Goal: Information Seeking & Learning: Check status

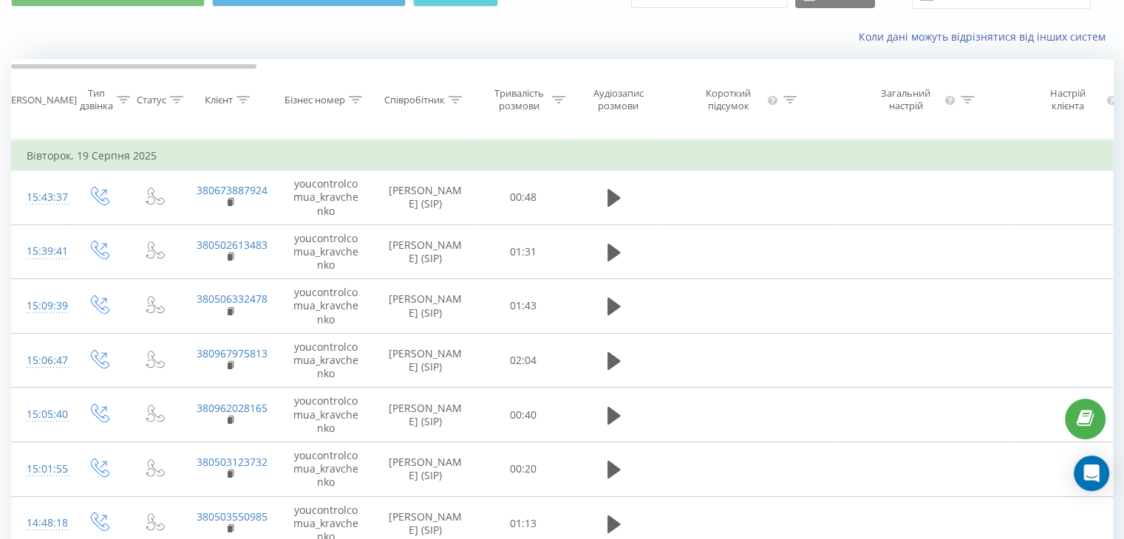
scroll to position [74, 0]
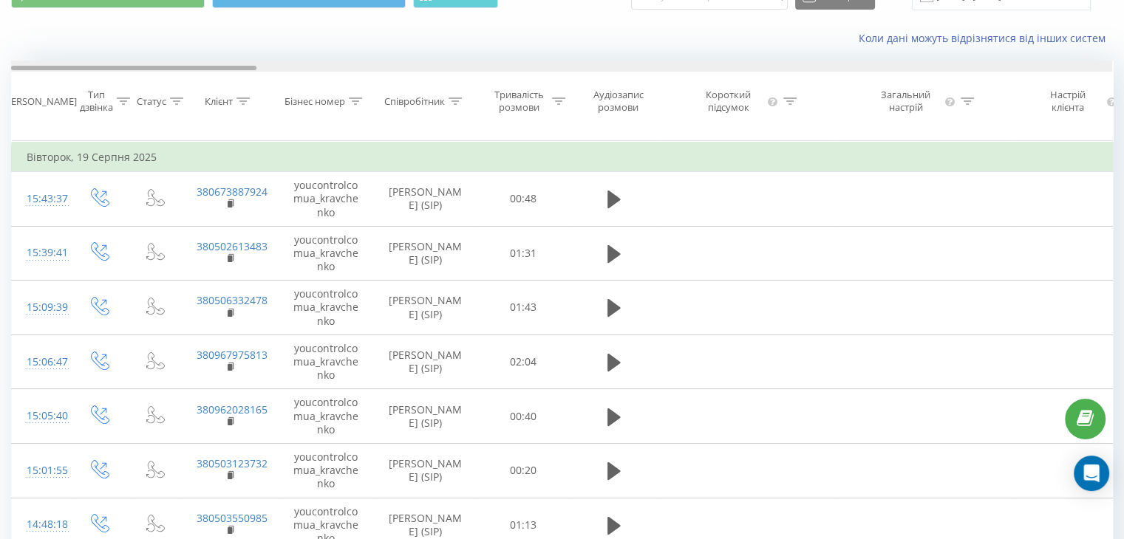
click at [807, 70] on div at bounding box center [561, 66] width 1101 height 11
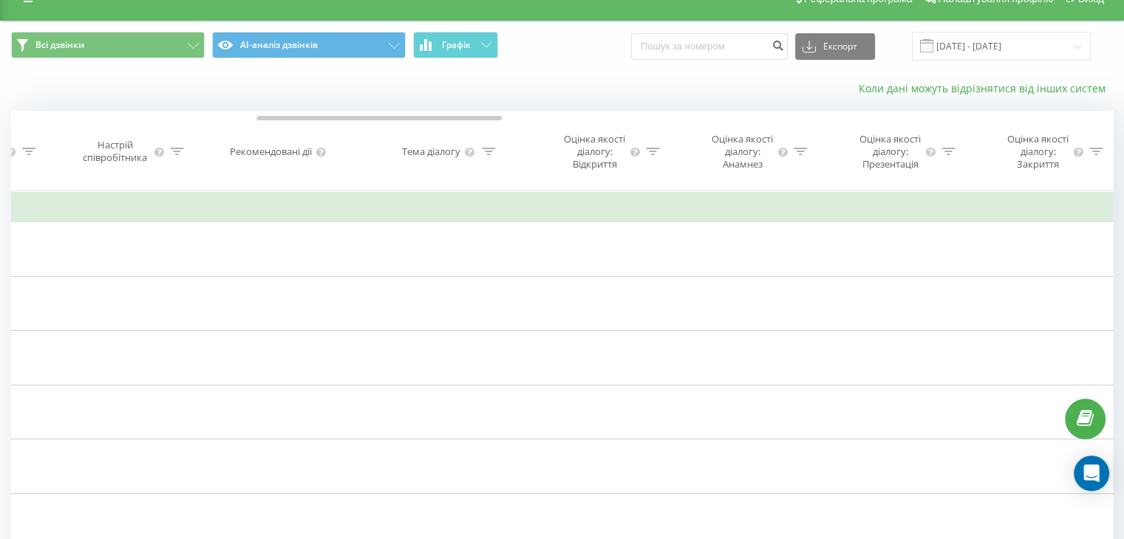
scroll to position [0, 0]
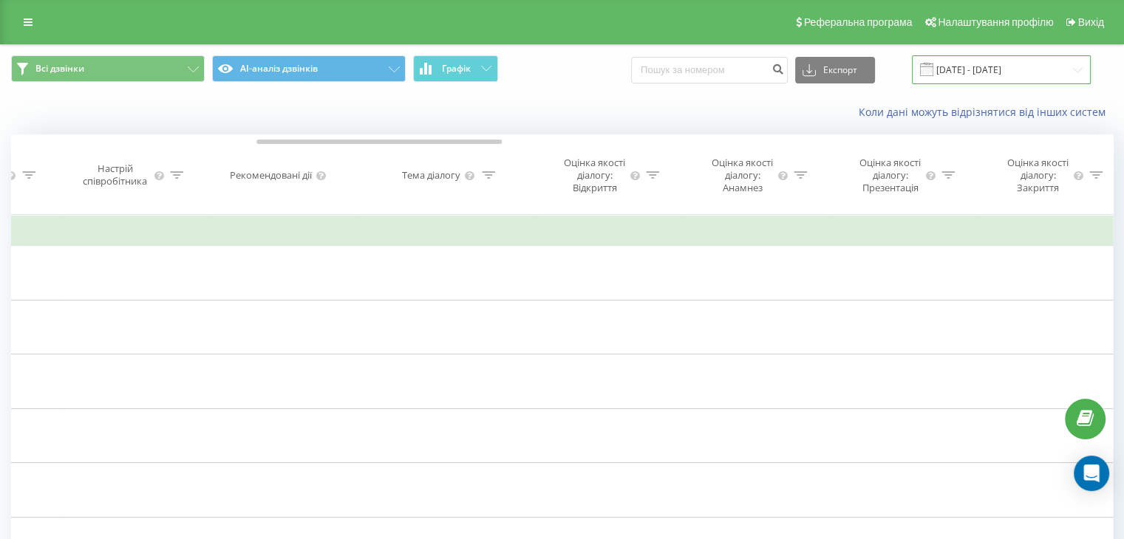
click at [1043, 62] on input "19.08.2025 - 19.08.2025" at bounding box center [1001, 69] width 179 height 29
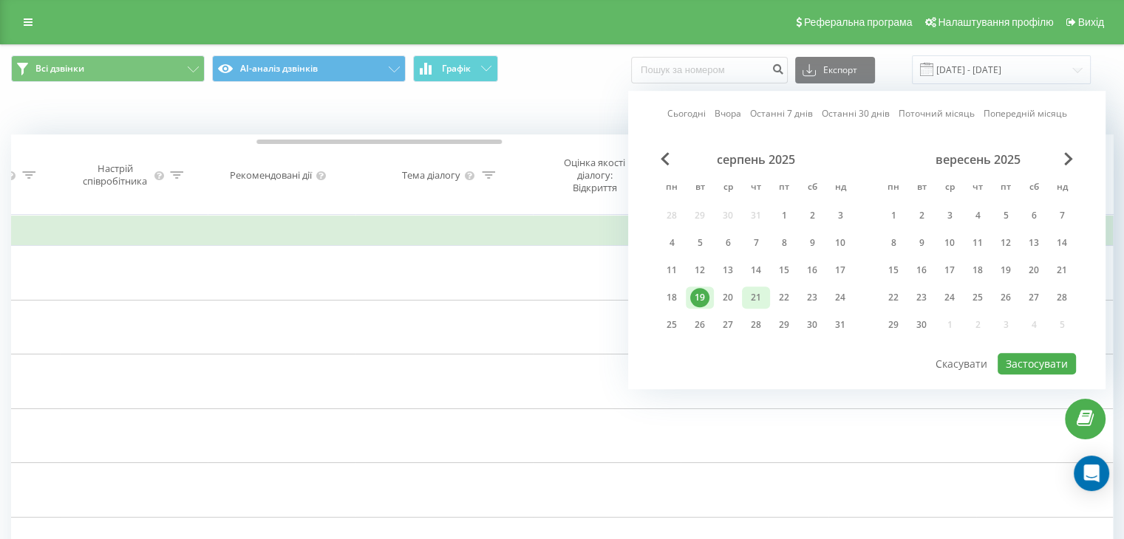
click at [757, 292] on div "21" at bounding box center [755, 297] width 19 height 19
click at [1034, 358] on button "Застосувати" at bounding box center [1036, 363] width 78 height 21
type input "21.08.2025 - 21.08.2025"
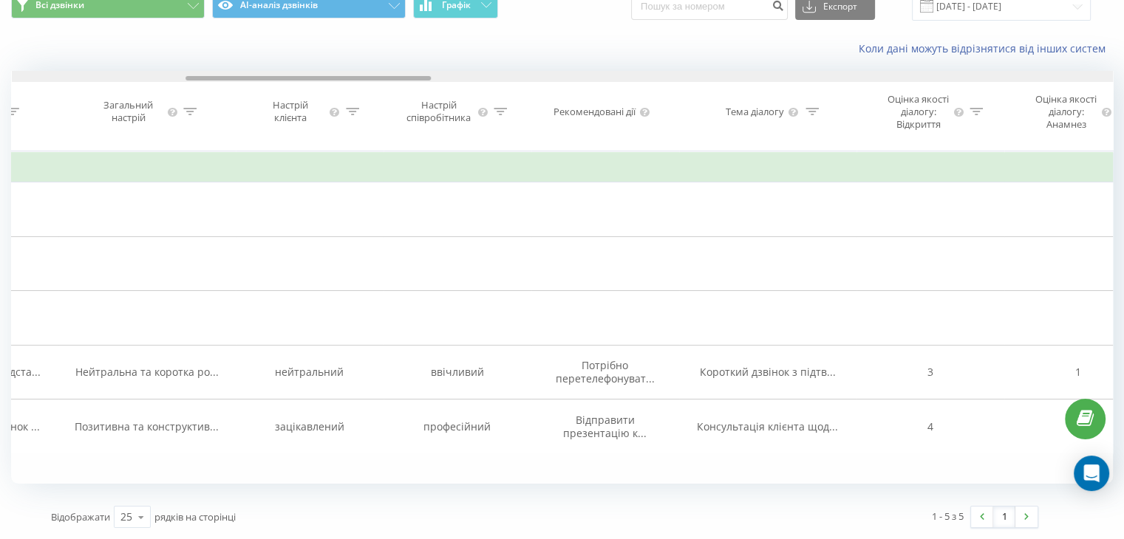
drag, startPoint x: 222, startPoint y: 66, endPoint x: 395, endPoint y: 72, distance: 173.7
click at [395, 72] on div "Дата дзвінка Тип дзвінка Статус Клієнт Бізнес номер Співробітник Тривалість роз…" at bounding box center [562, 111] width 1102 height 81
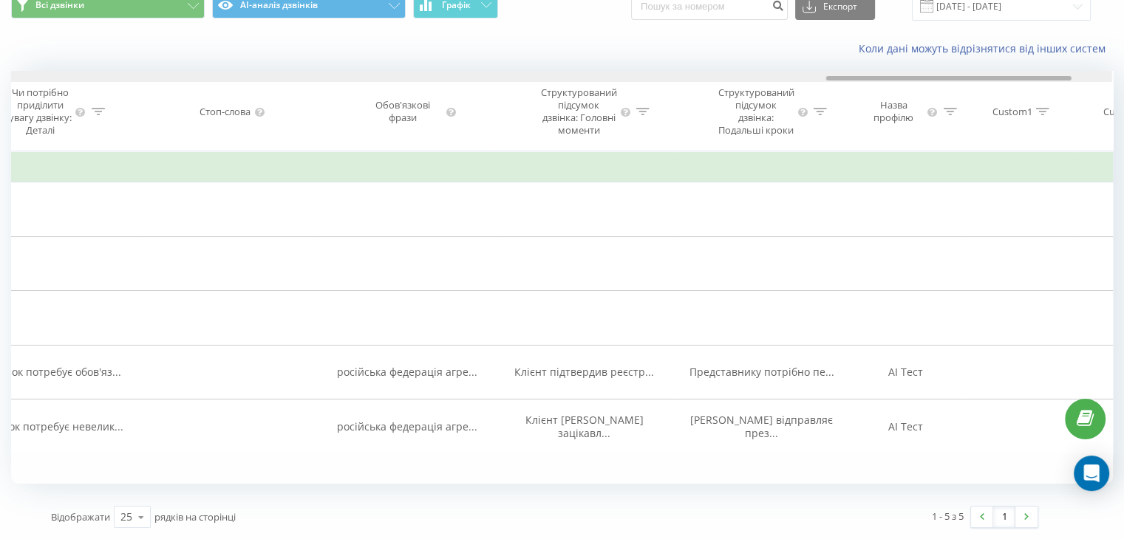
drag, startPoint x: 405, startPoint y: 64, endPoint x: 1046, endPoint y: 81, distance: 641.5
click at [1046, 81] on div "Дата дзвінка Тип дзвінка Статус Клієнт Бізнес номер Співробітник Тривалість роз…" at bounding box center [562, 111] width 1102 height 81
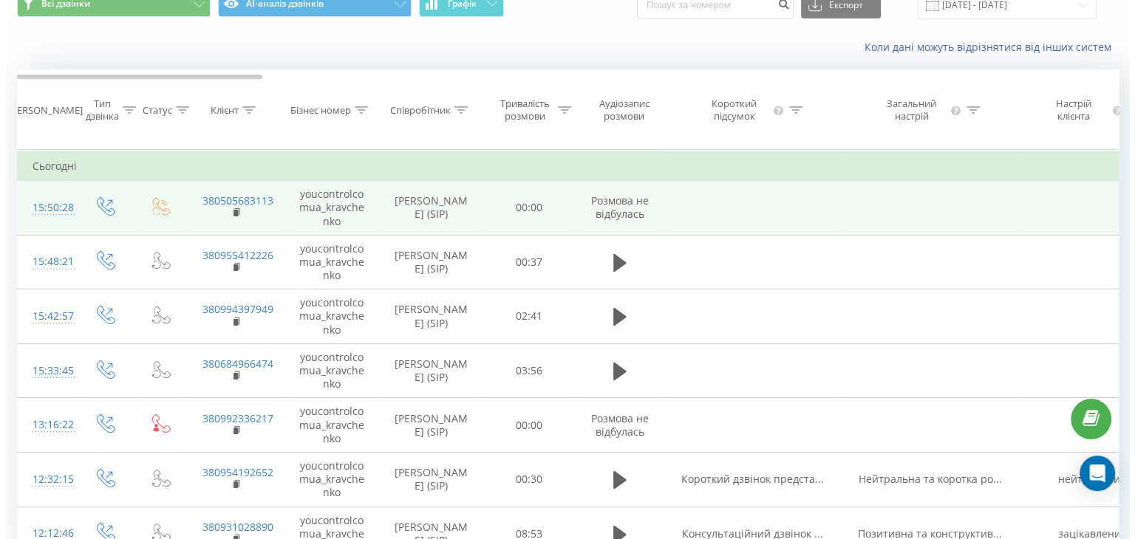
scroll to position [154, 0]
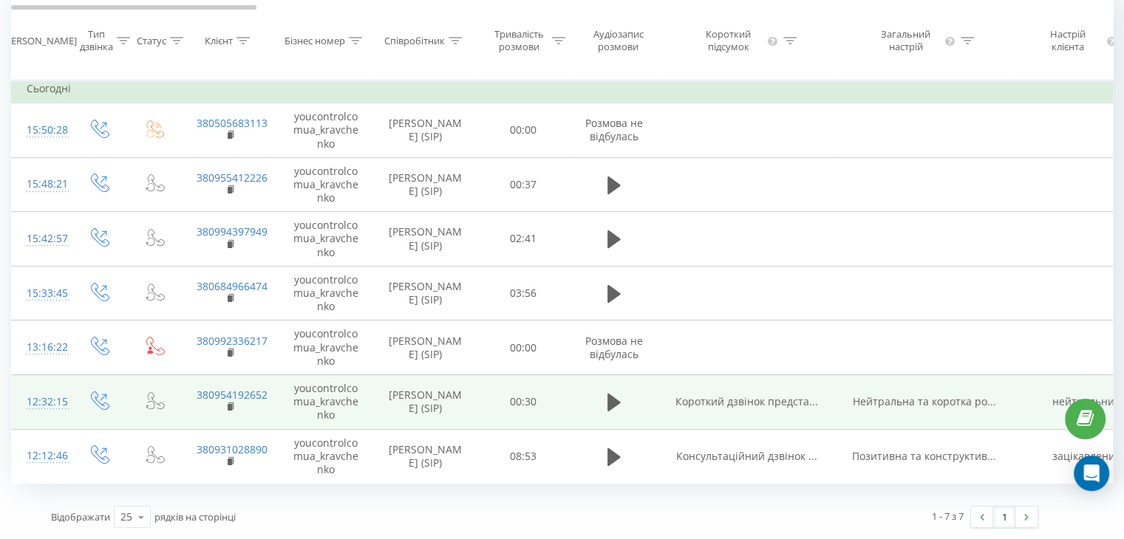
click at [42, 397] on div "12:32:15" at bounding box center [42, 402] width 30 height 29
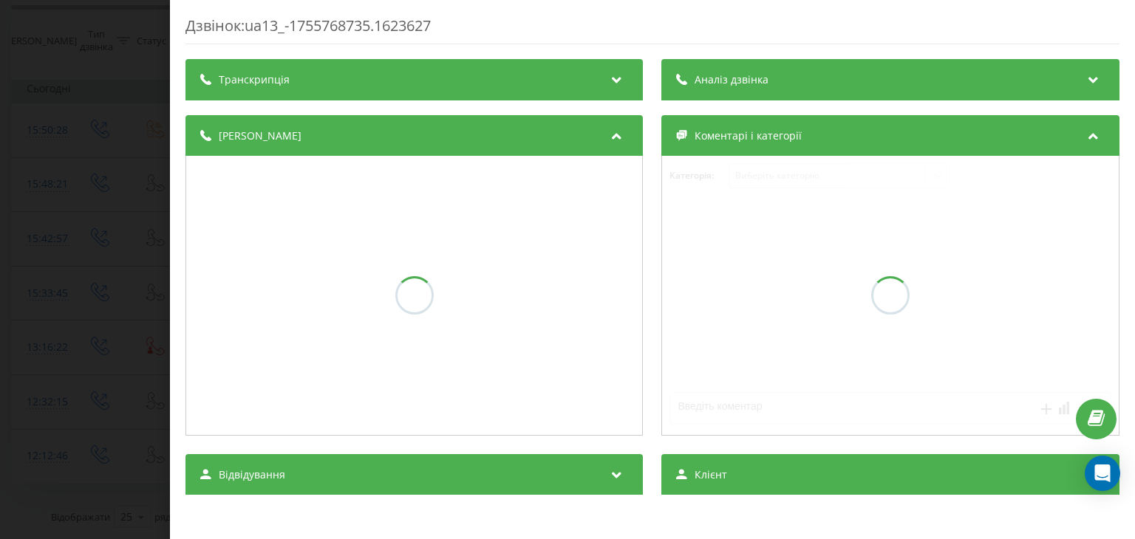
click at [963, 78] on div "Аналіз дзвінка" at bounding box center [890, 79] width 457 height 41
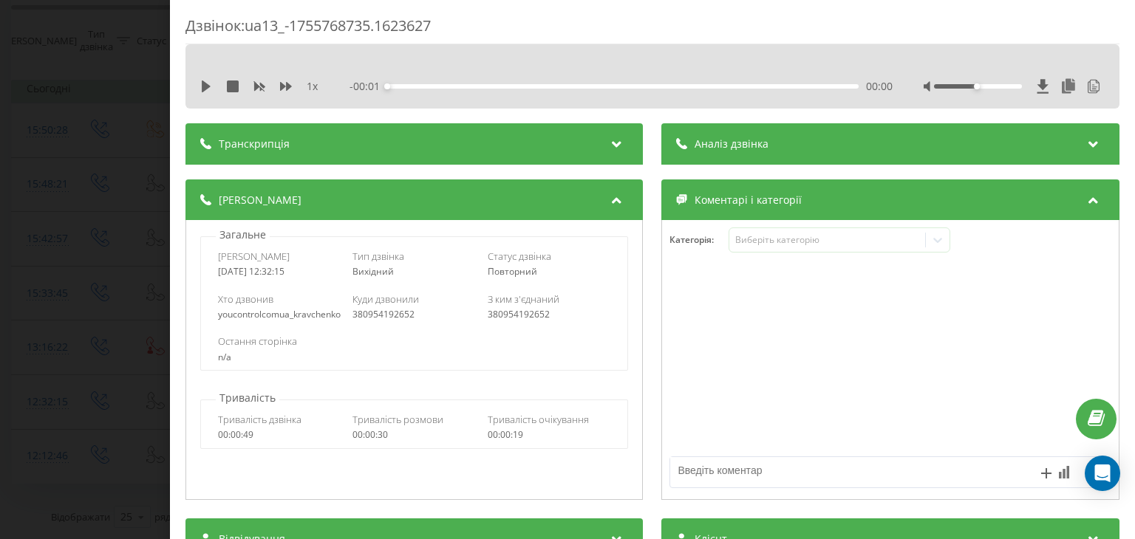
click at [966, 146] on div "Аналіз дзвінка" at bounding box center [890, 143] width 457 height 41
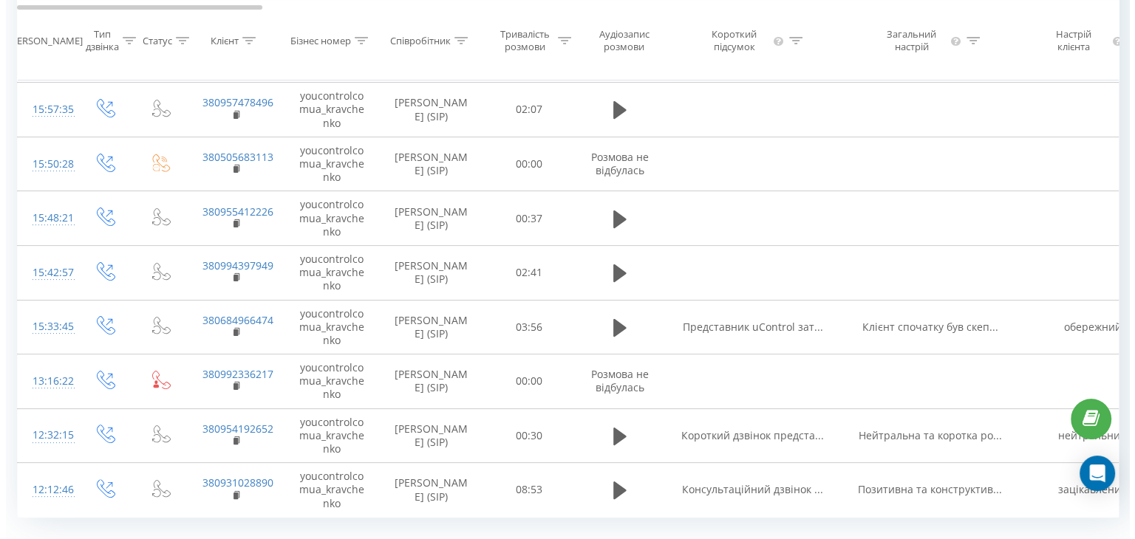
scroll to position [296, 0]
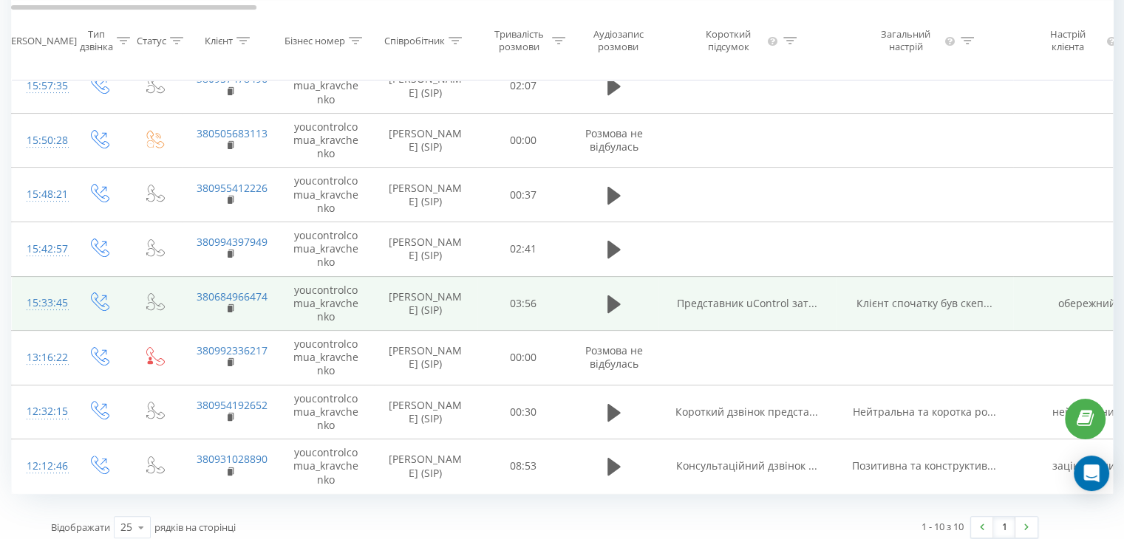
click at [33, 317] on div "15:33:45" at bounding box center [42, 303] width 30 height 29
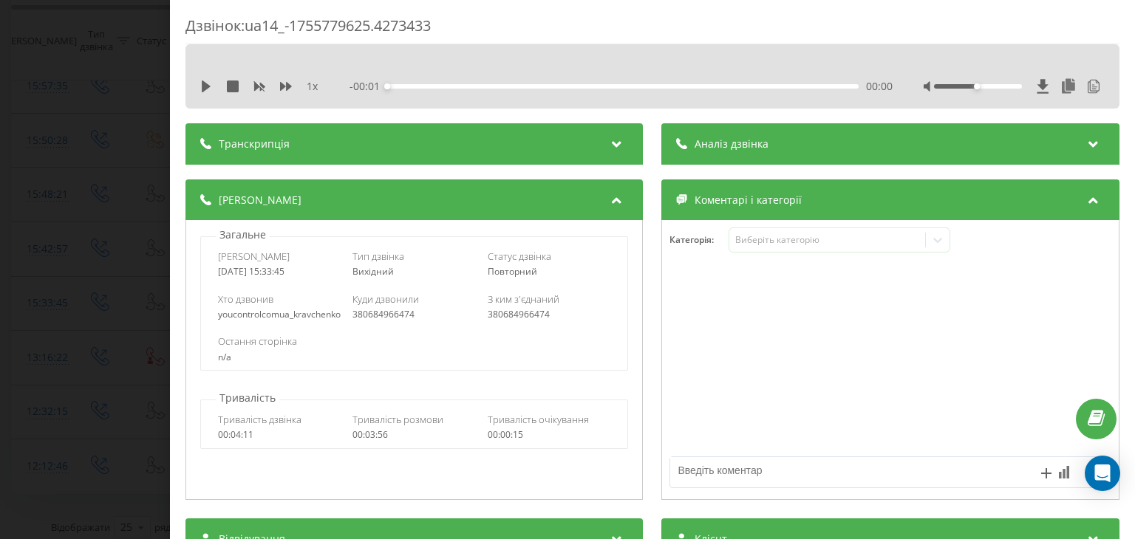
click at [1058, 135] on div "Аналіз дзвінка" at bounding box center [890, 143] width 457 height 41
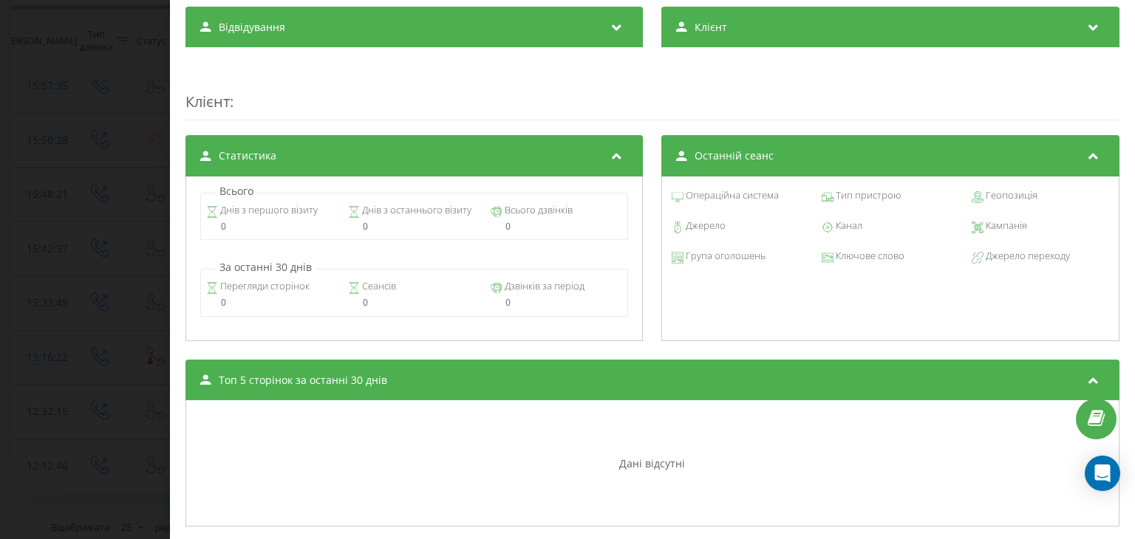
scroll to position [1034, 0]
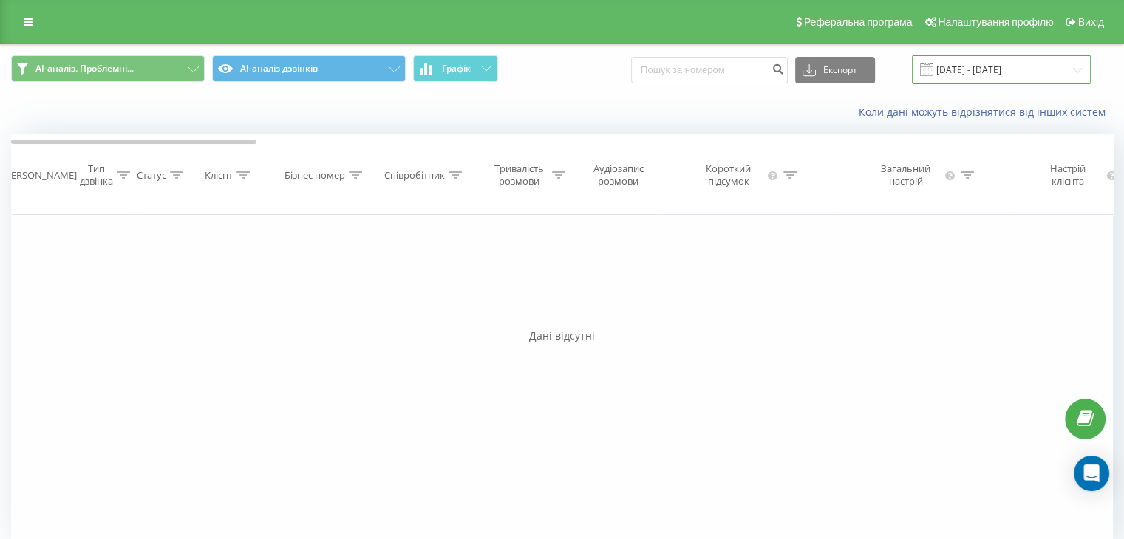
click at [1013, 69] on input "19.08.2025 - 19.08.2025" at bounding box center [1001, 69] width 179 height 29
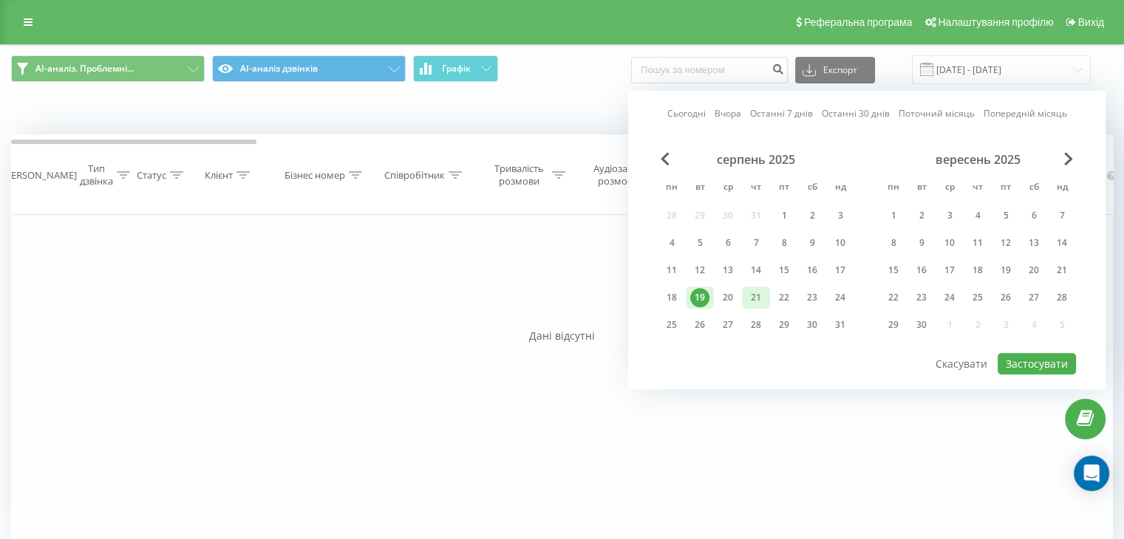
click at [756, 299] on div "21" at bounding box center [755, 297] width 19 height 19
click at [1031, 358] on button "Застосувати" at bounding box center [1036, 363] width 78 height 21
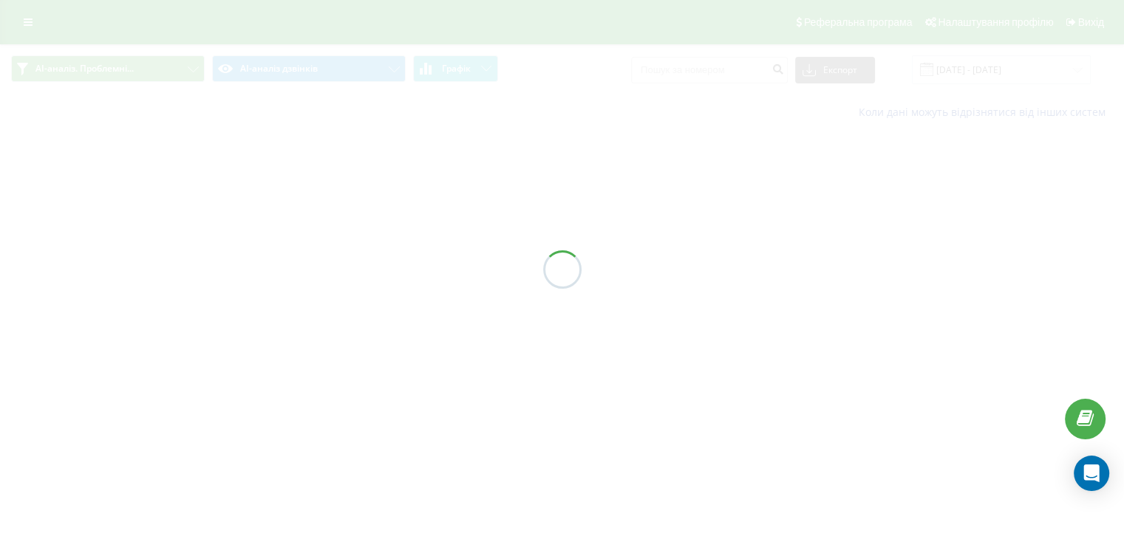
type input "[DATE] - [DATE]"
click at [1031, 358] on div at bounding box center [562, 269] width 1124 height 539
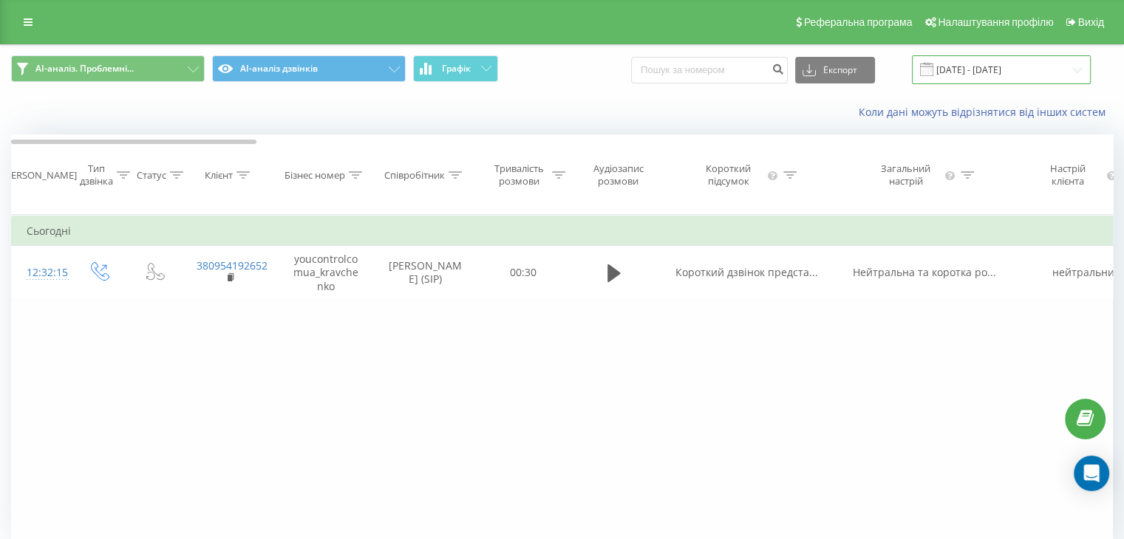
click at [985, 69] on input "[DATE] - [DATE]" at bounding box center [1001, 69] width 179 height 29
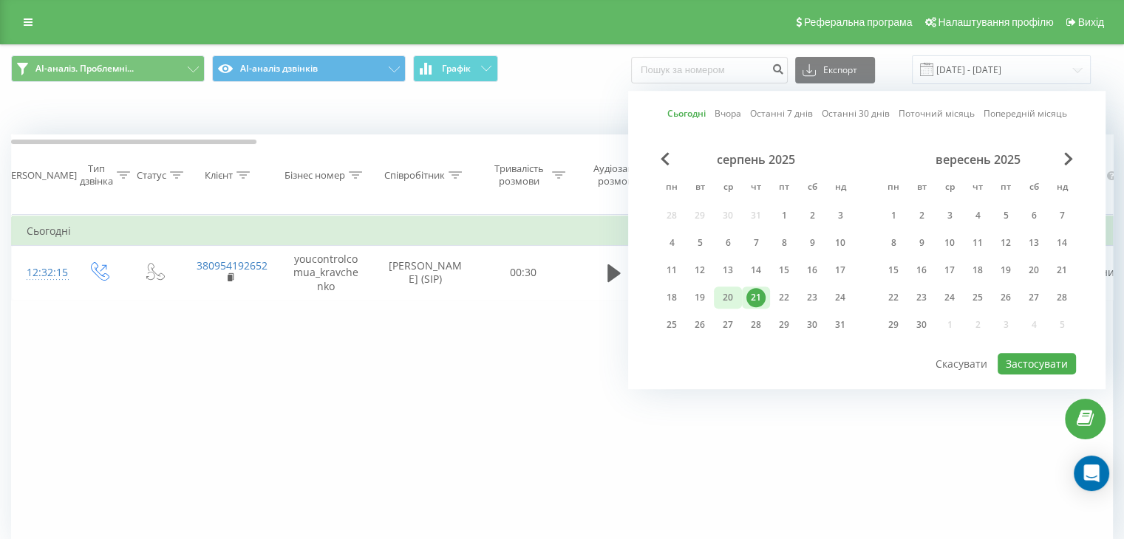
click at [728, 293] on div "20" at bounding box center [727, 297] width 19 height 19
click at [1035, 364] on button "Застосувати" at bounding box center [1036, 363] width 78 height 21
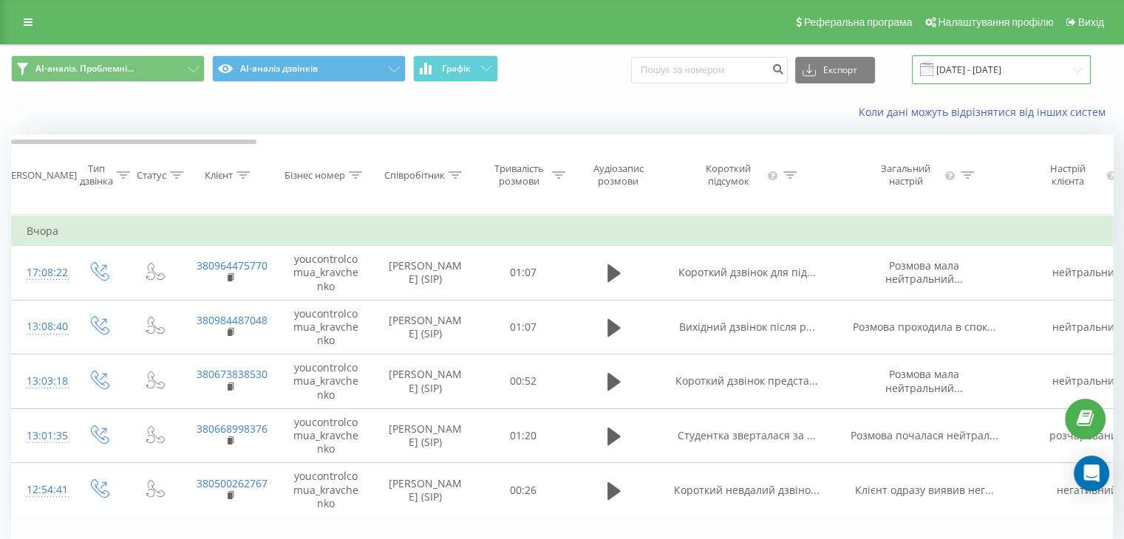
click at [989, 69] on input "[DATE] - [DATE]" at bounding box center [1001, 69] width 179 height 29
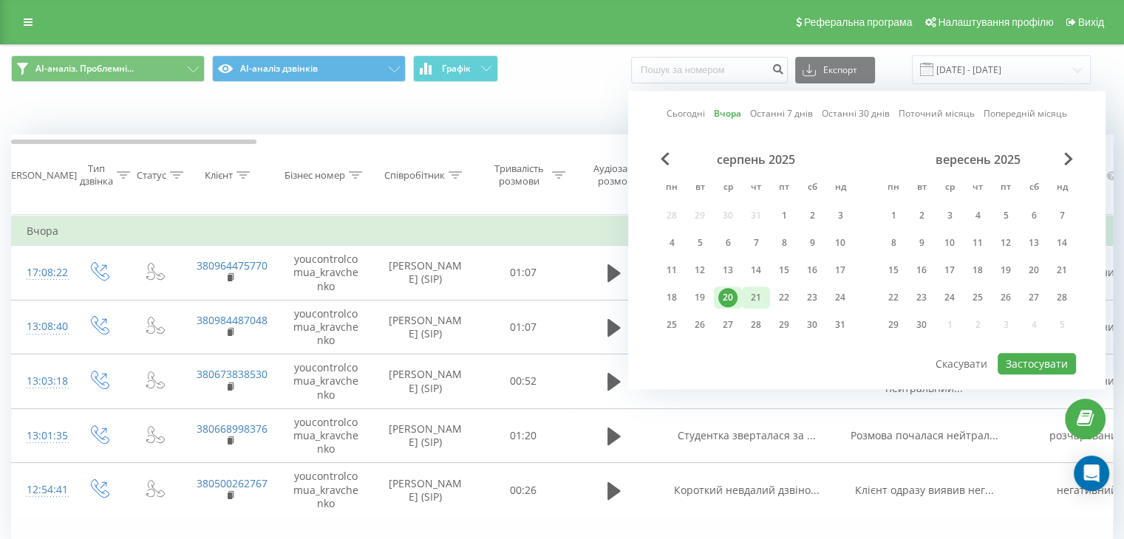
click at [754, 299] on div "21" at bounding box center [755, 297] width 19 height 19
click at [1022, 358] on button "Застосувати" at bounding box center [1036, 363] width 78 height 21
type input "21.08.2025 - 21.08.2025"
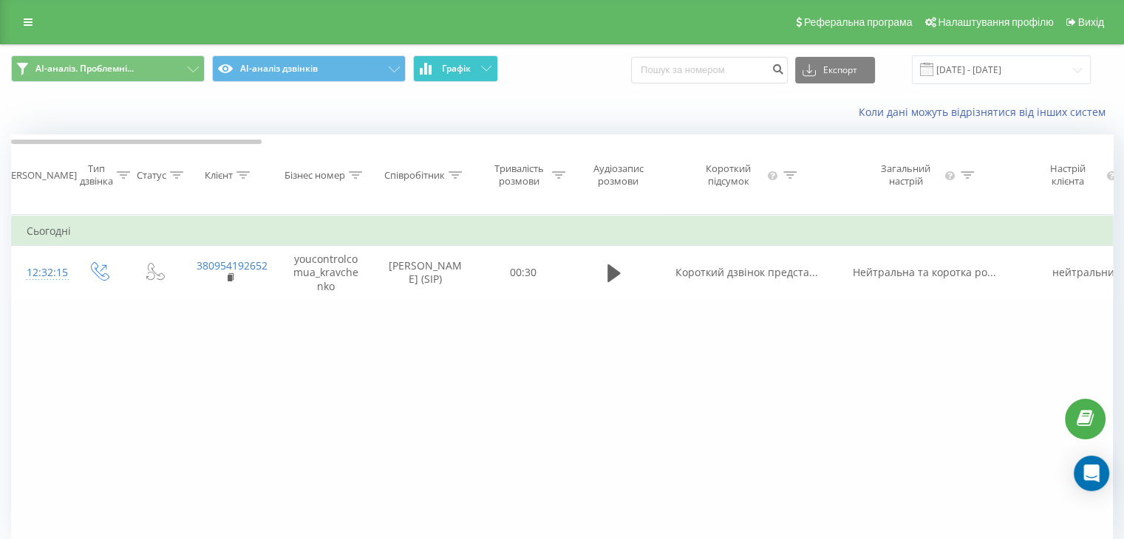
click at [480, 73] on button "Графік" at bounding box center [455, 68] width 85 height 27
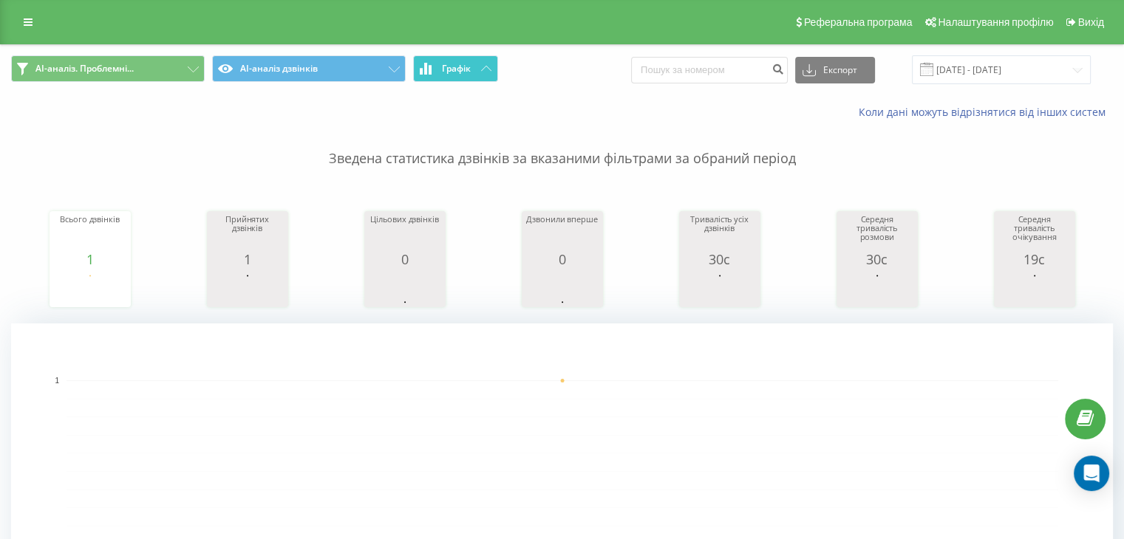
click at [459, 64] on span "Графік" at bounding box center [456, 69] width 29 height 10
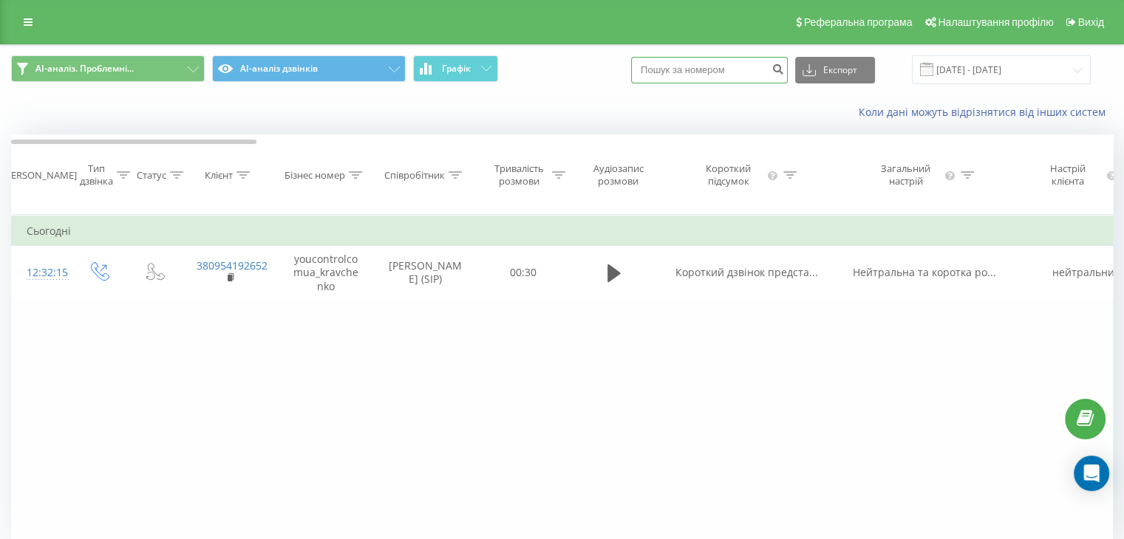
click at [721, 66] on input at bounding box center [709, 70] width 157 height 27
paste input "380684966474"
type input "380684966474"
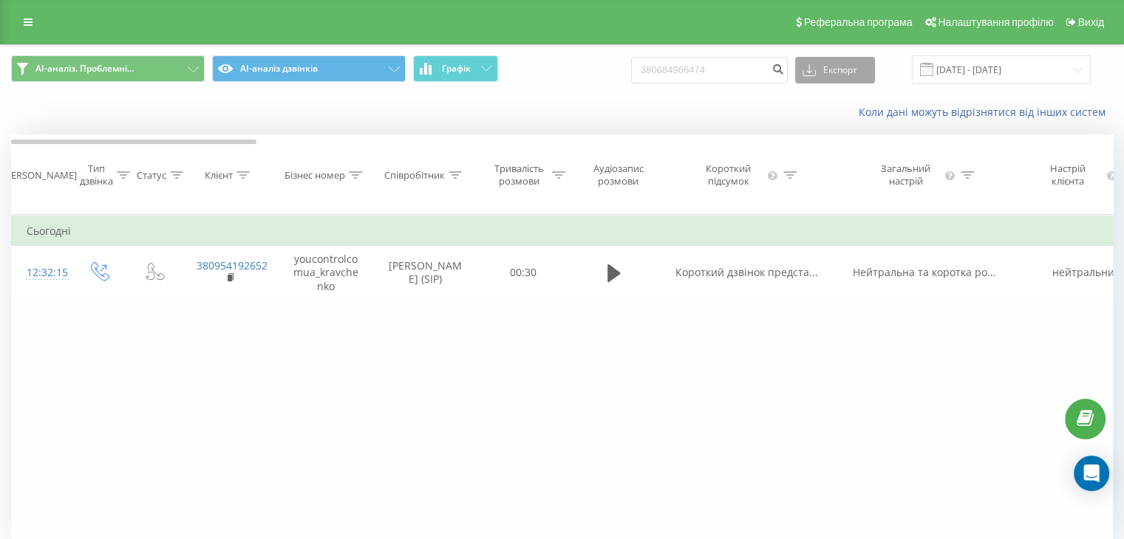
click at [859, 69] on button "Експорт" at bounding box center [835, 70] width 80 height 27
click at [784, 66] on icon "submit" at bounding box center [777, 67] width 13 height 9
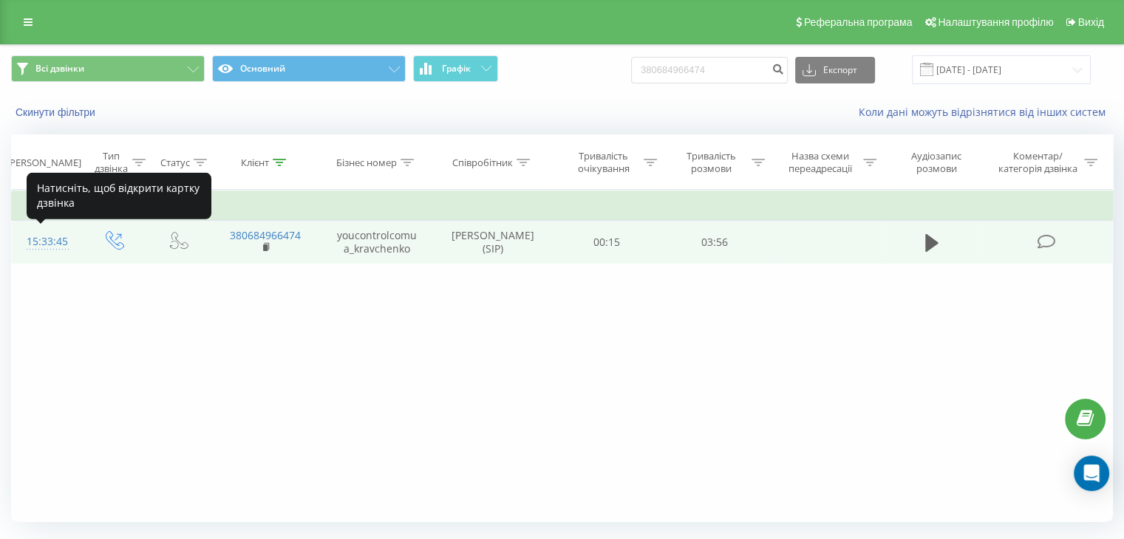
click at [62, 239] on div "15:33:45" at bounding box center [46, 242] width 39 height 29
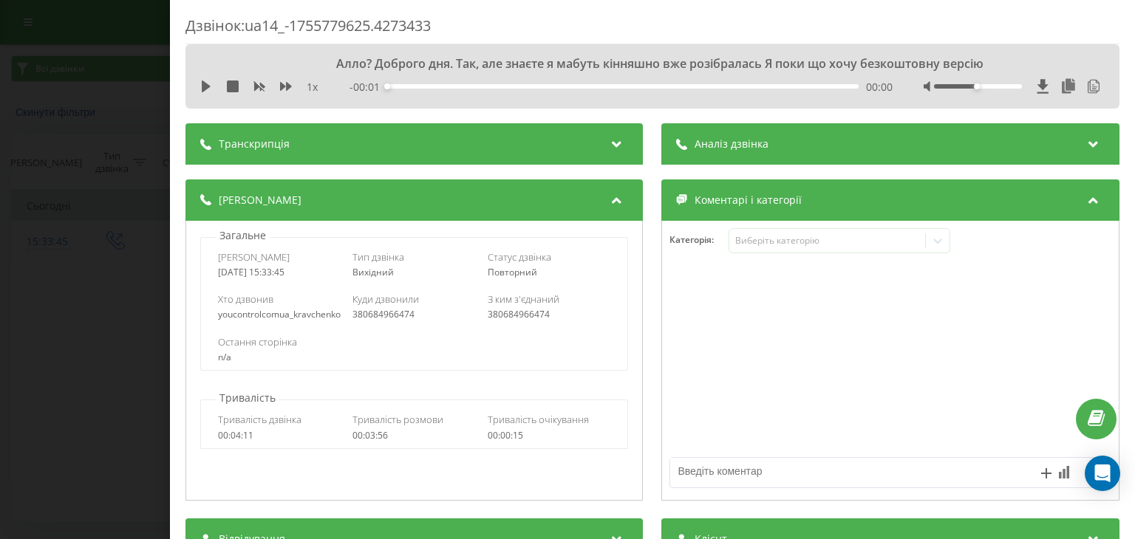
click at [839, 151] on div "Аналіз дзвінка" at bounding box center [890, 143] width 457 height 41
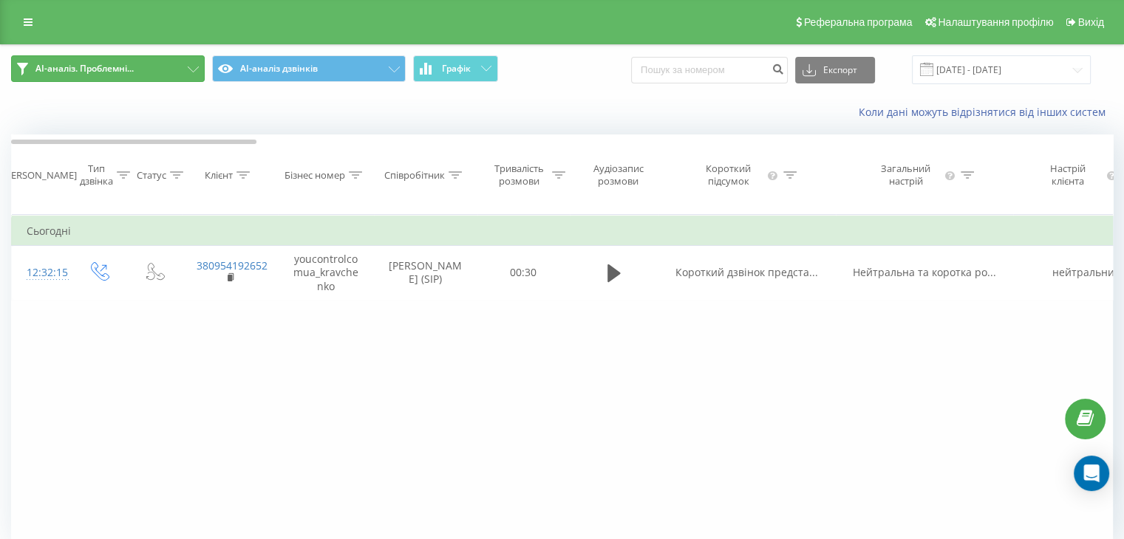
click at [107, 66] on span "AI-аналіз. Проблемні..." at bounding box center [84, 69] width 98 height 12
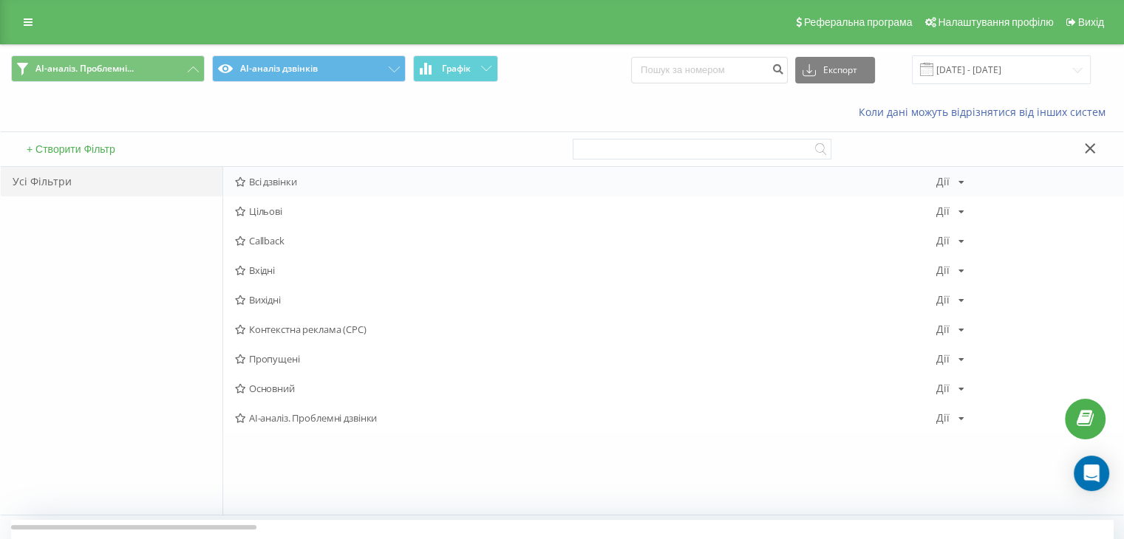
click at [288, 179] on span "Всі дзвінки" at bounding box center [585, 182] width 701 height 10
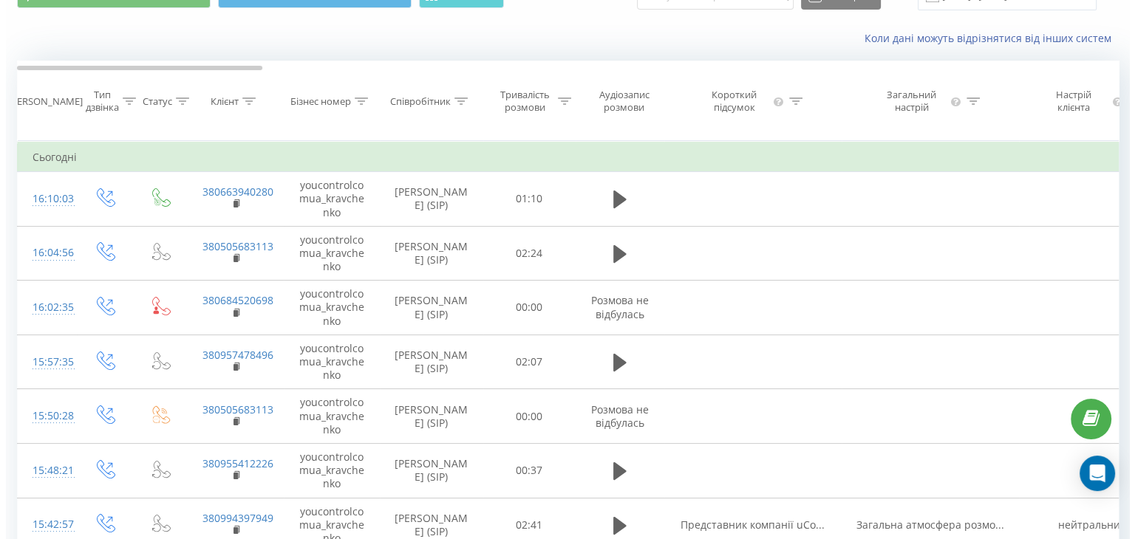
scroll to position [222, 0]
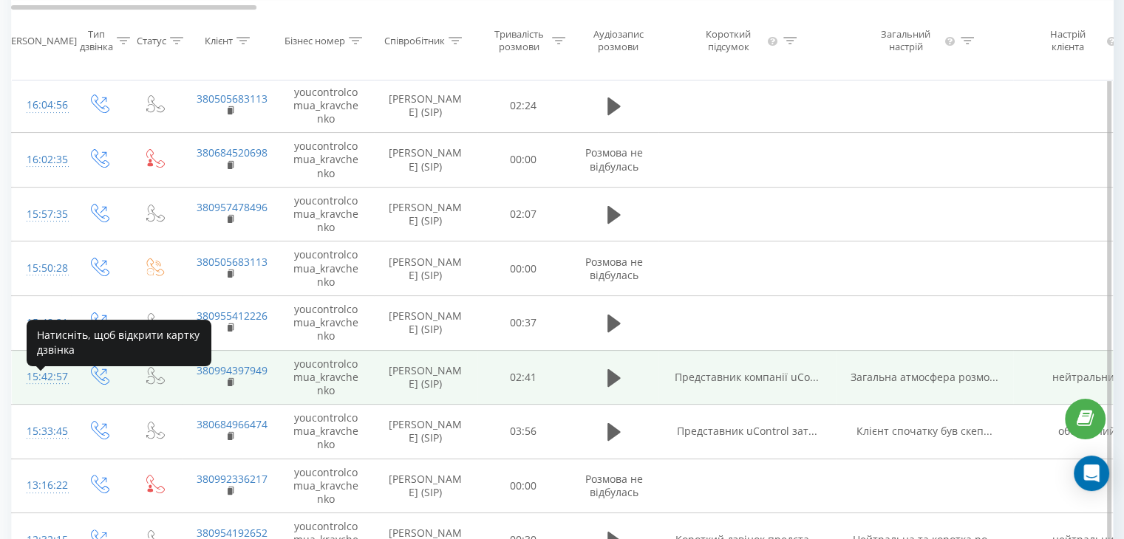
click at [40, 392] on div "15:42:57" at bounding box center [42, 377] width 30 height 29
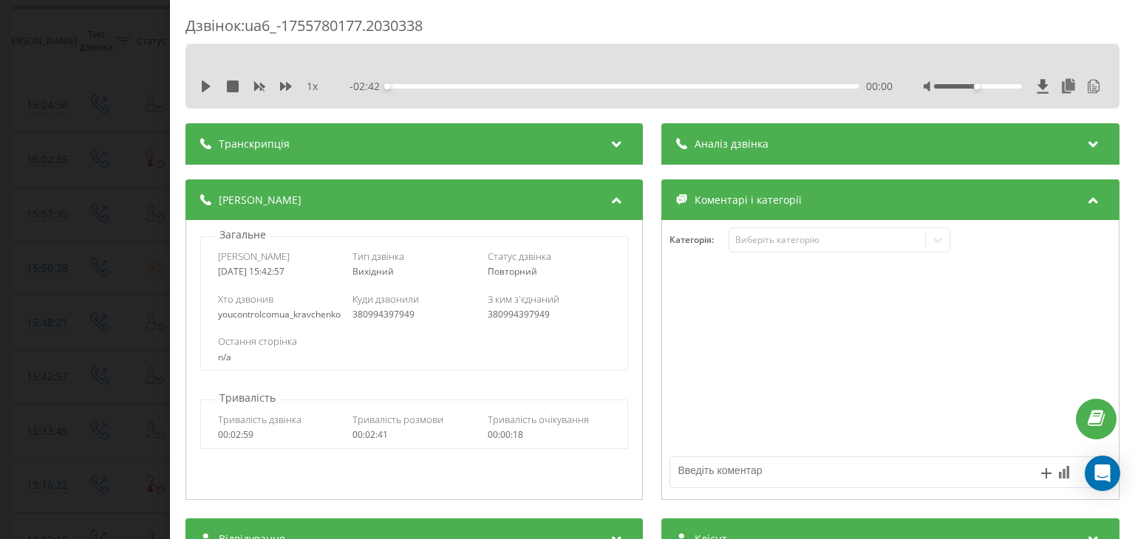
click at [777, 143] on div "Аналіз дзвінка" at bounding box center [890, 143] width 457 height 41
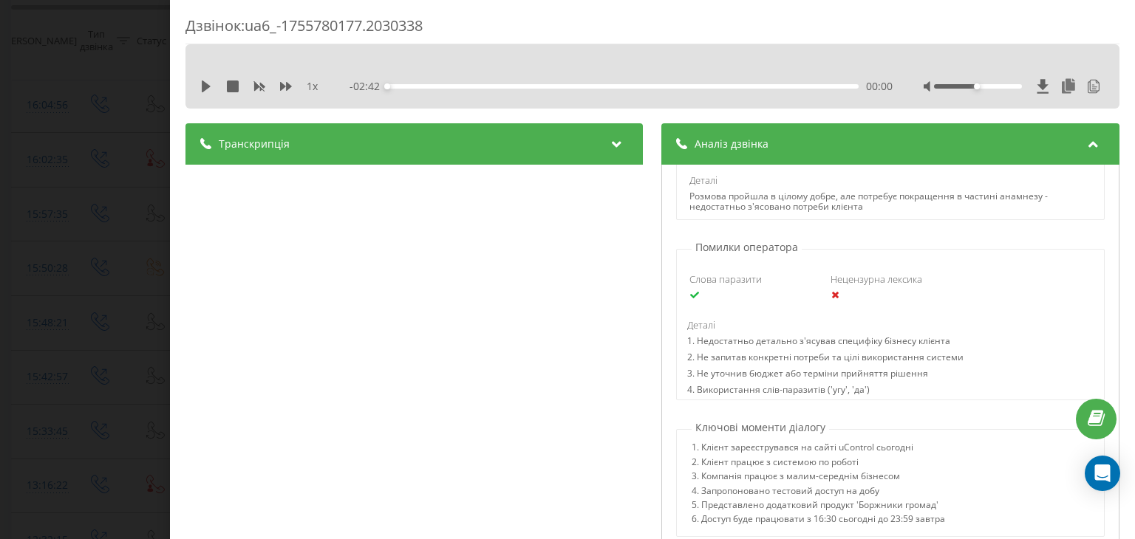
scroll to position [1034, 0]
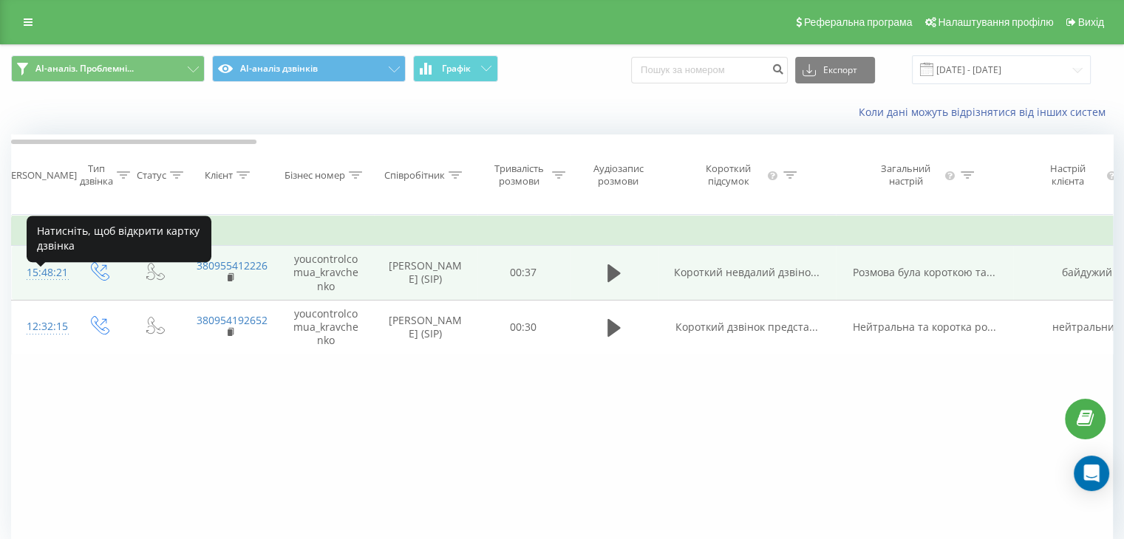
click at [50, 281] on div "15:48:21" at bounding box center [42, 273] width 30 height 29
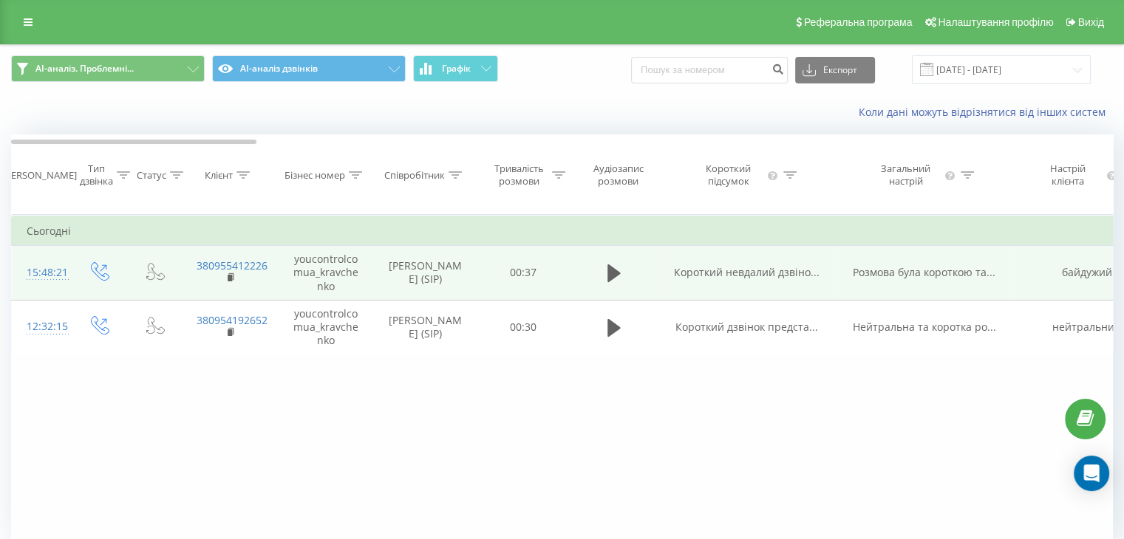
click at [662, 283] on td "Короткий невдалий дзвіно..." at bounding box center [746, 273] width 177 height 55
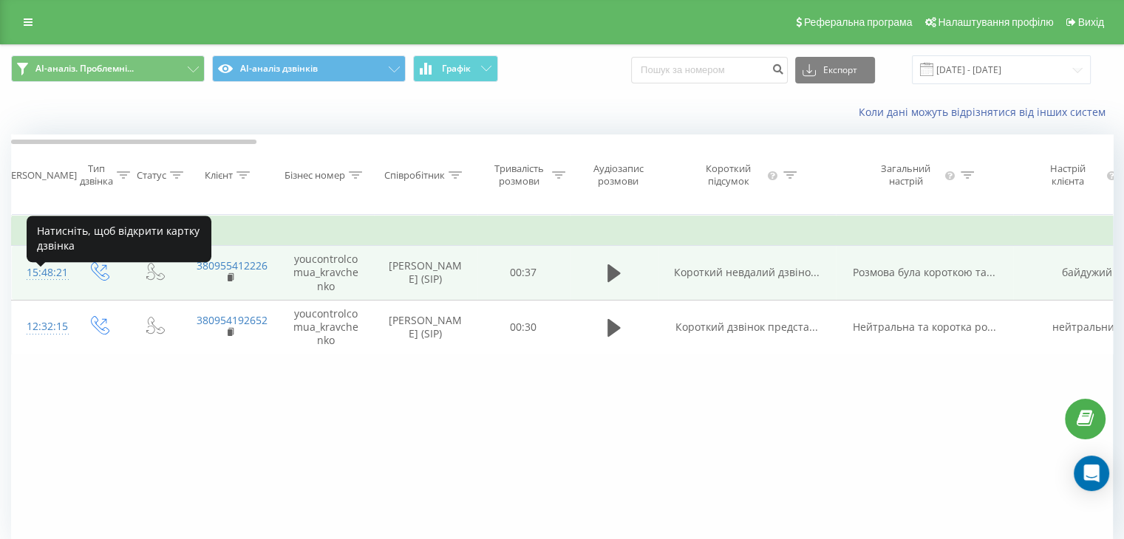
click at [51, 284] on div "15:48:21" at bounding box center [42, 273] width 30 height 29
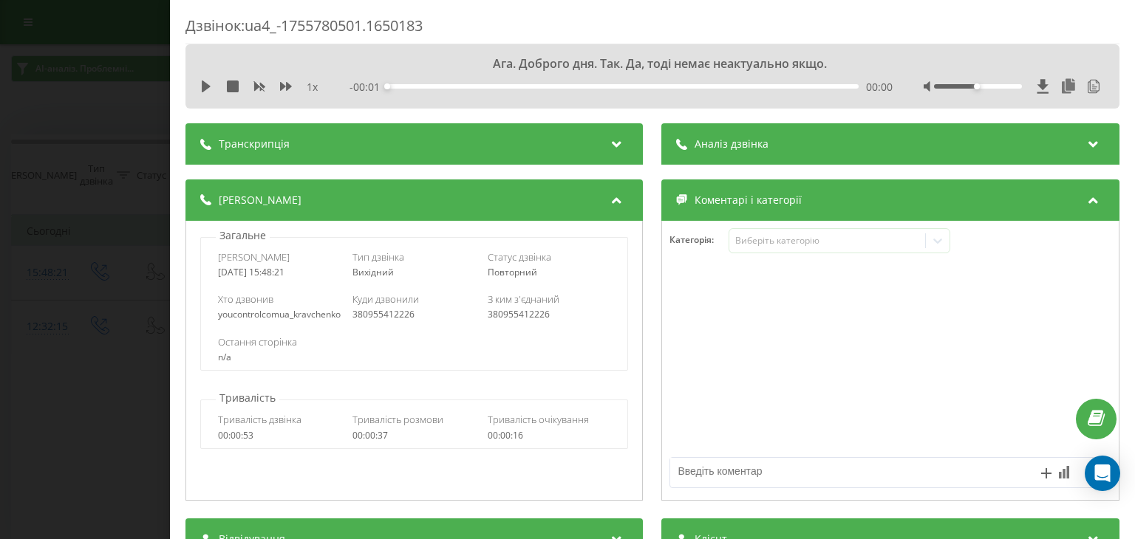
click at [807, 141] on div "Аналіз дзвінка" at bounding box center [890, 143] width 457 height 41
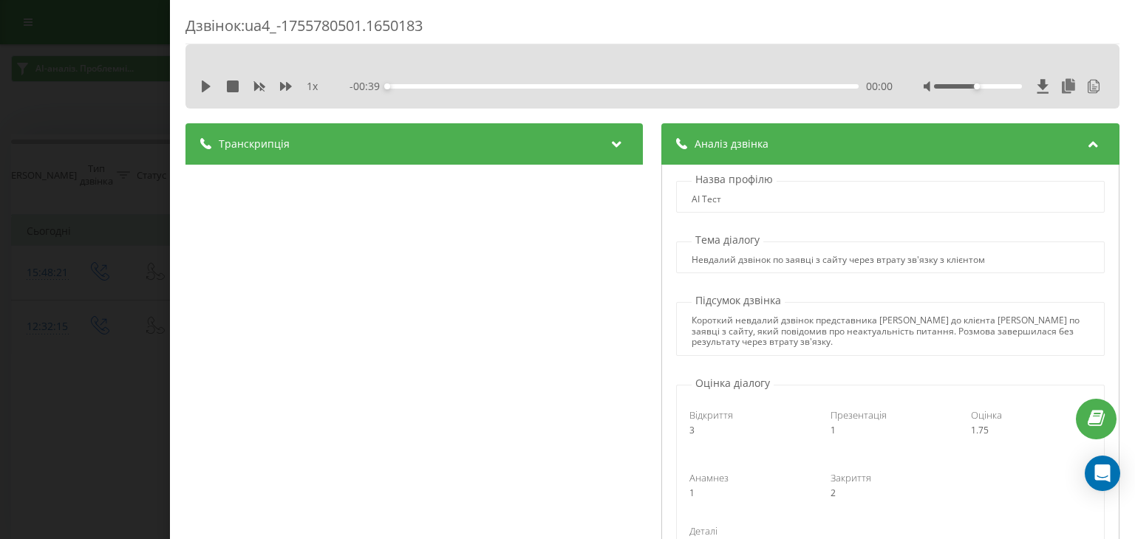
click at [662, 258] on div "Назва профілю АІ Тест Тема діалогу Невдалий дзвінок по заявці з сайту через втр…" at bounding box center [890, 422] width 457 height 514
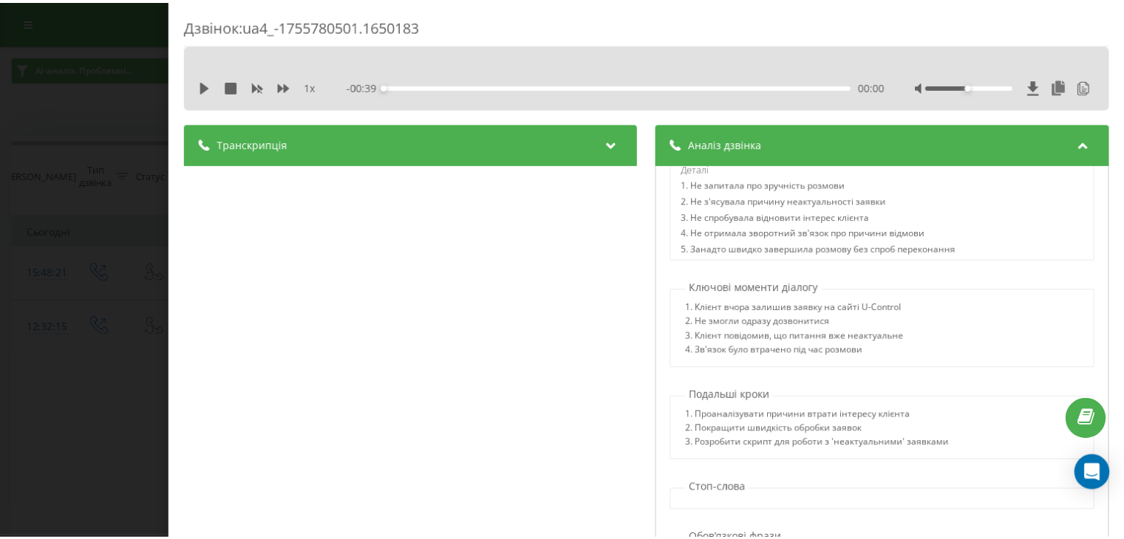
scroll to position [1150, 0]
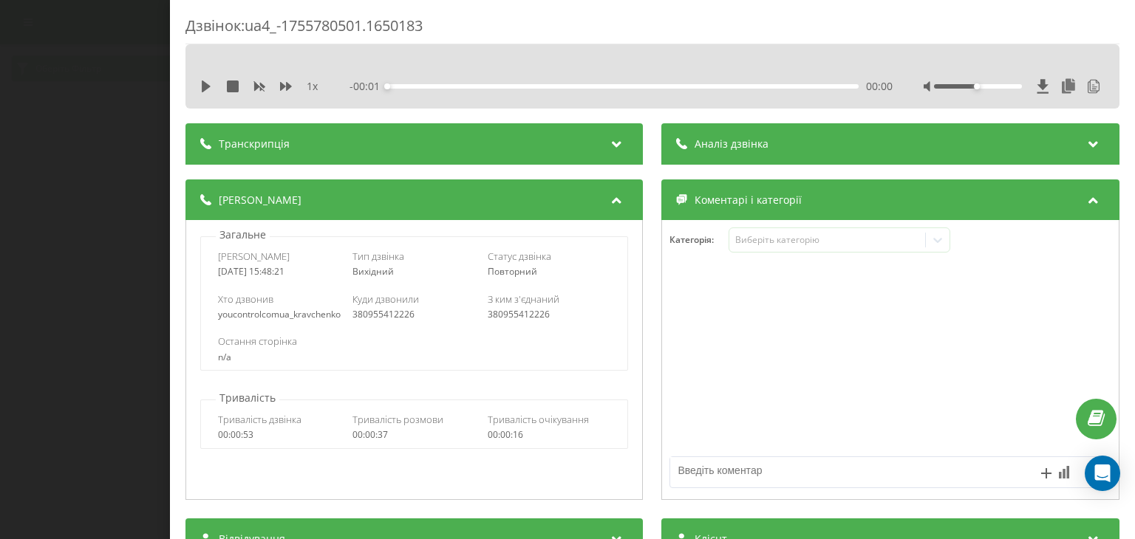
click at [50, 127] on div "Дзвінок : ua4_-1755780501.1650183 1 x - 00:01 00:00 00:00 Транскрипція Для AI-а…" at bounding box center [567, 269] width 1135 height 539
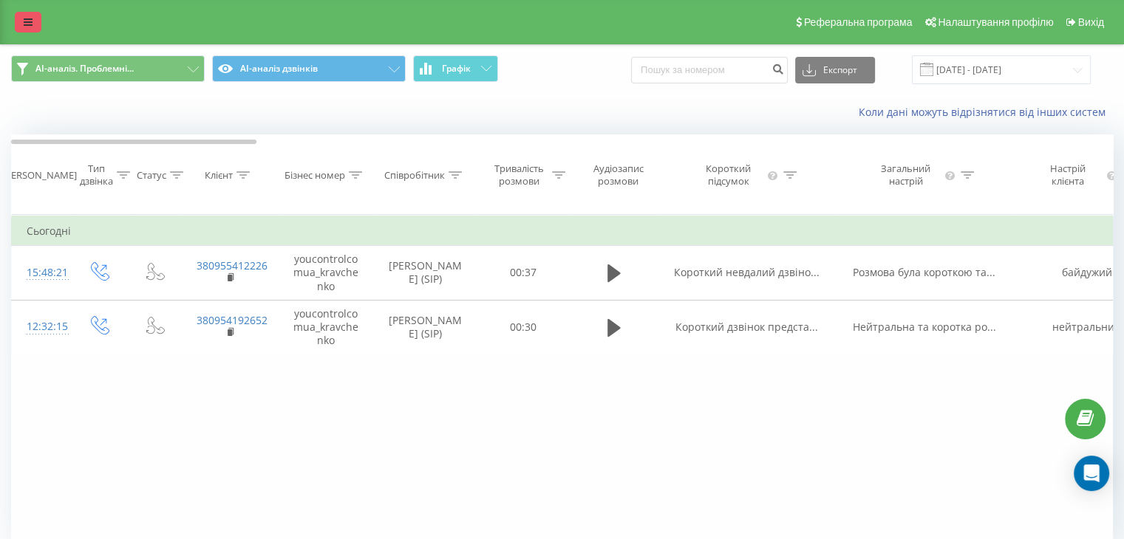
click at [29, 30] on link at bounding box center [28, 22] width 27 height 21
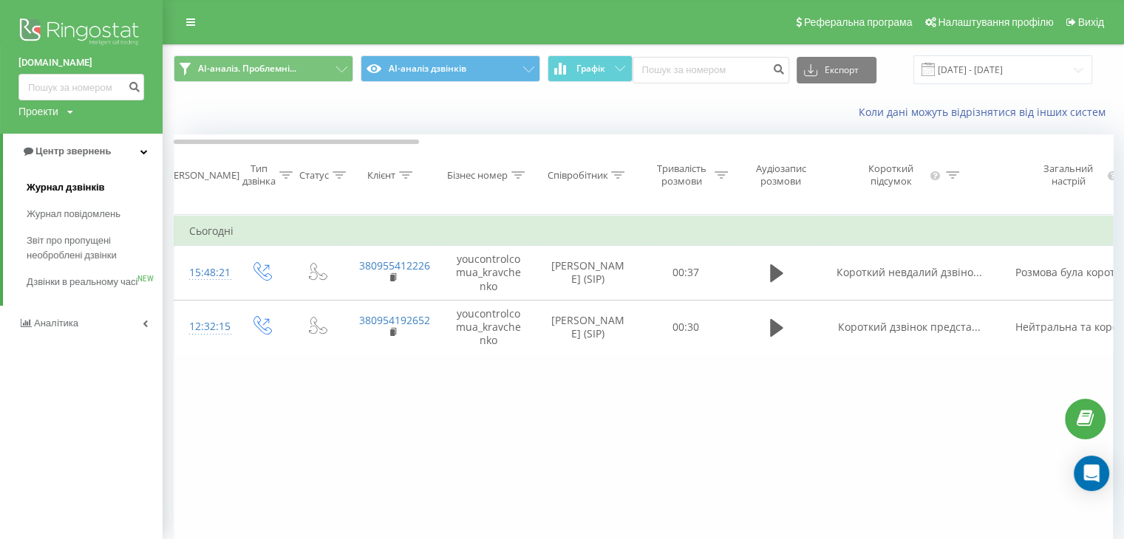
click at [64, 187] on span "Журнал дзвінків" at bounding box center [66, 187] width 78 height 15
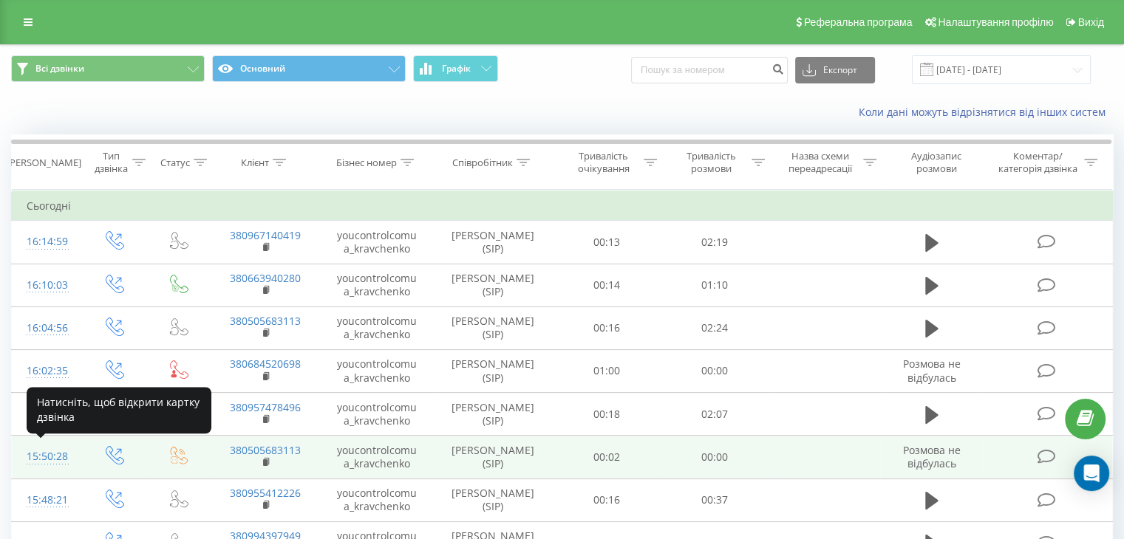
click at [44, 459] on div "15:50:28" at bounding box center [46, 457] width 39 height 29
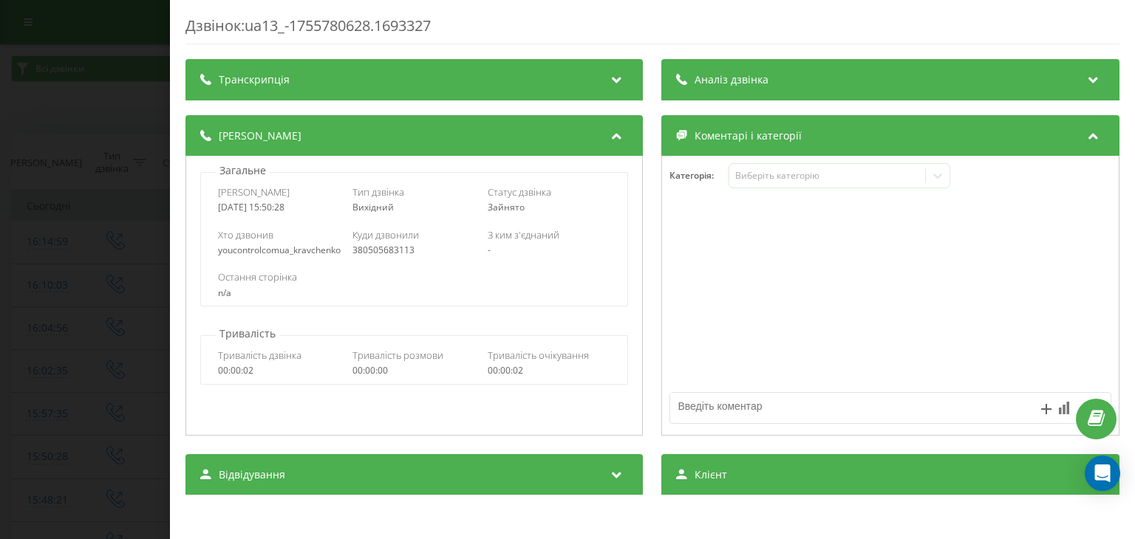
click at [768, 81] on div "Аналіз дзвінка" at bounding box center [890, 79] width 457 height 41
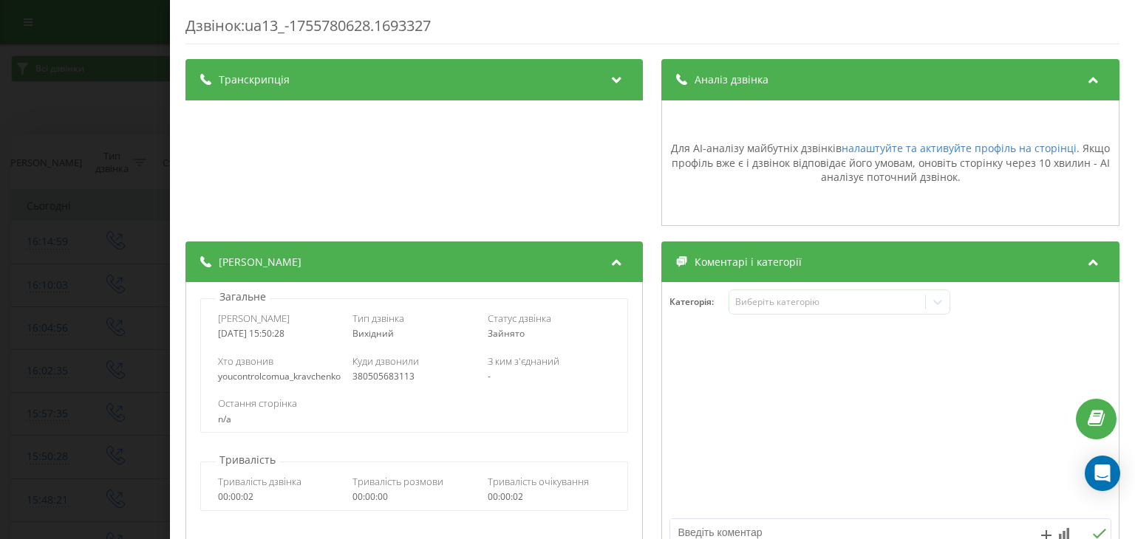
click at [768, 81] on div "Аналіз дзвінка" at bounding box center [890, 79] width 457 height 41
